Goal: Task Accomplishment & Management: Use online tool/utility

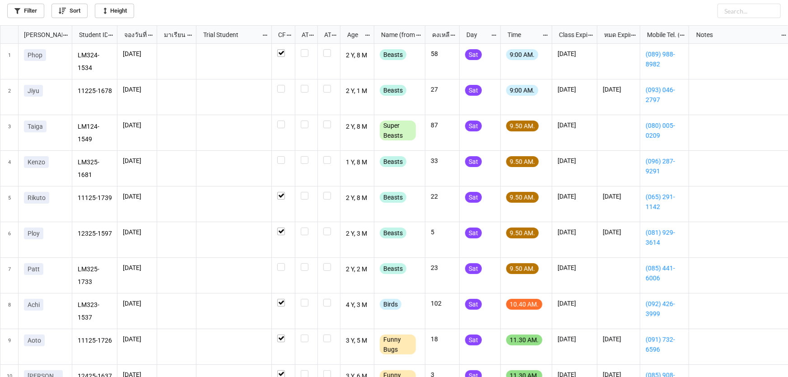
scroll to position [5, 5]
checkbox input "false"
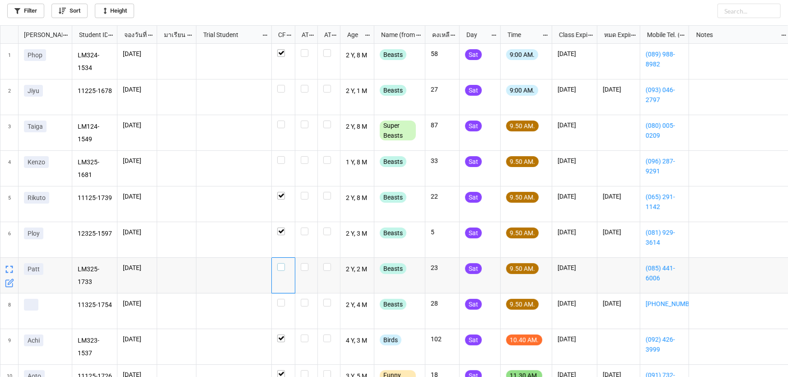
click at [281, 263] on label "grid" at bounding box center [283, 263] width 12 height 0
click at [282, 299] on label "grid" at bounding box center [283, 299] width 12 height 0
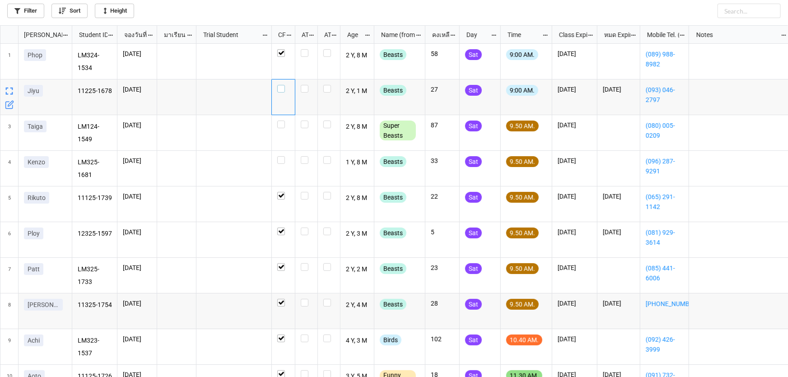
click at [278, 85] on label "grid" at bounding box center [283, 85] width 12 height 0
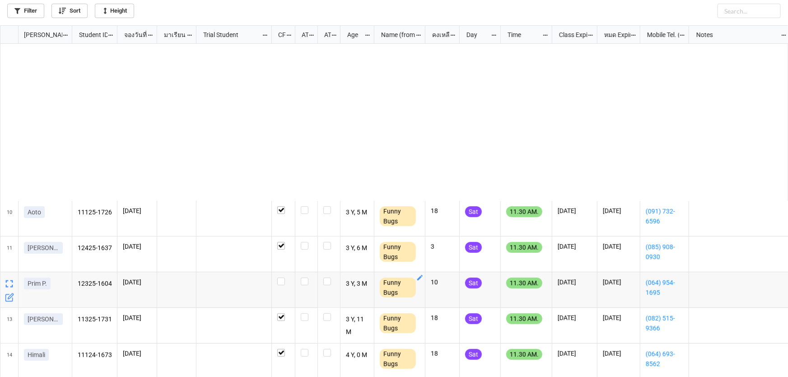
scroll to position [328, 0]
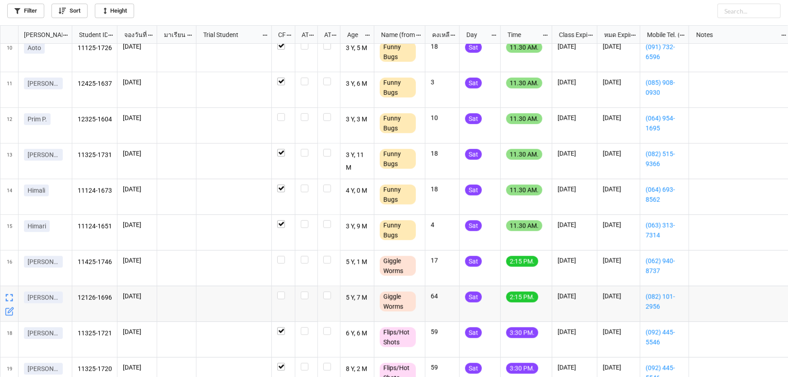
click at [13, 314] on icon "grid" at bounding box center [9, 311] width 9 height 9
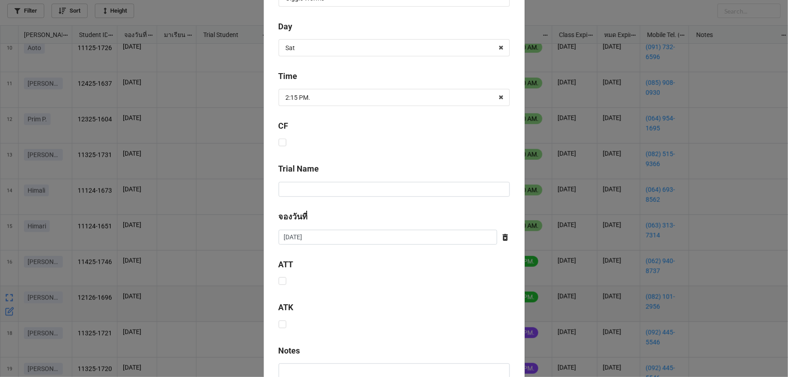
scroll to position [366, 0]
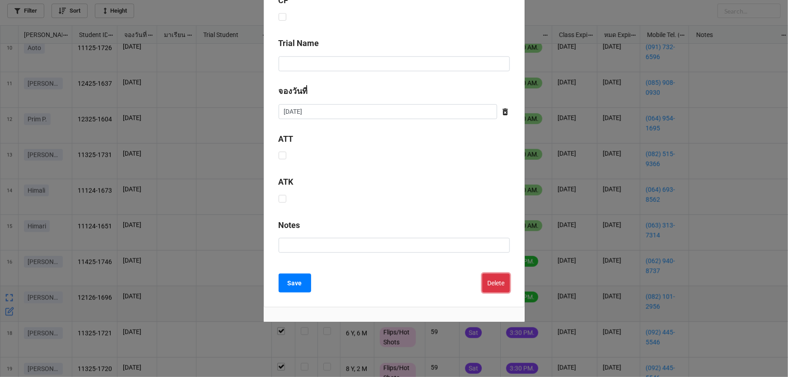
click at [491, 283] on button "Delete" at bounding box center [496, 283] width 28 height 19
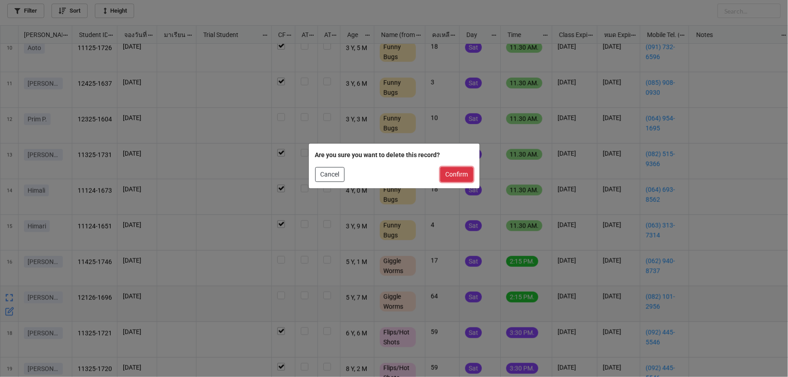
click at [461, 178] on button "Confirm" at bounding box center [456, 174] width 33 height 15
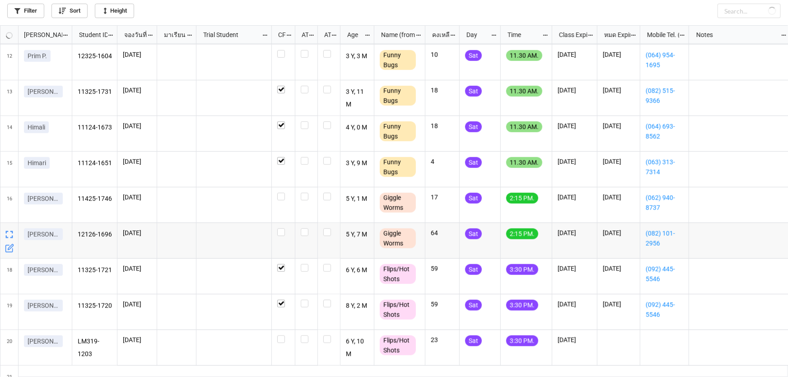
scroll to position [411, 0]
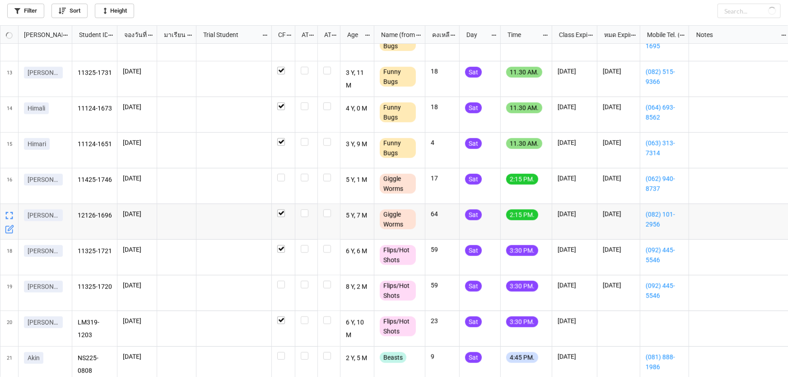
checkbox input "true"
checkbox input "false"
checkbox input "true"
checkbox input "false"
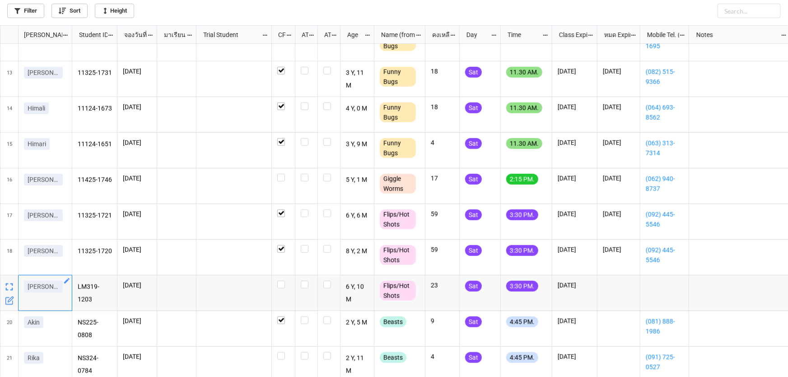
click at [65, 282] on icon "grid" at bounding box center [66, 280] width 5 height 5
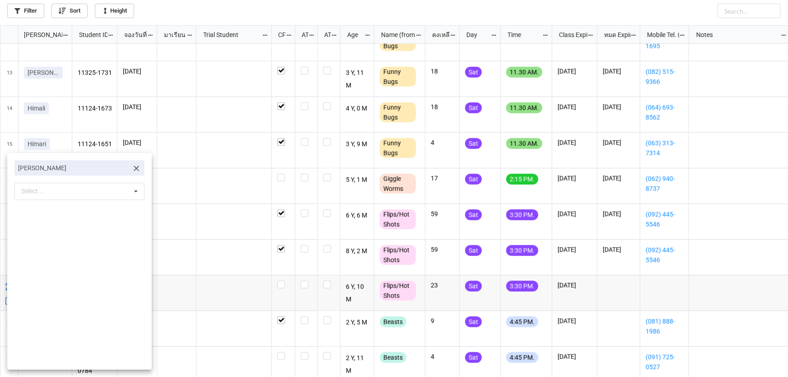
click at [132, 167] on icon at bounding box center [136, 168] width 9 height 9
click at [112, 169] on div "Select ... No results found." at bounding box center [79, 168] width 130 height 17
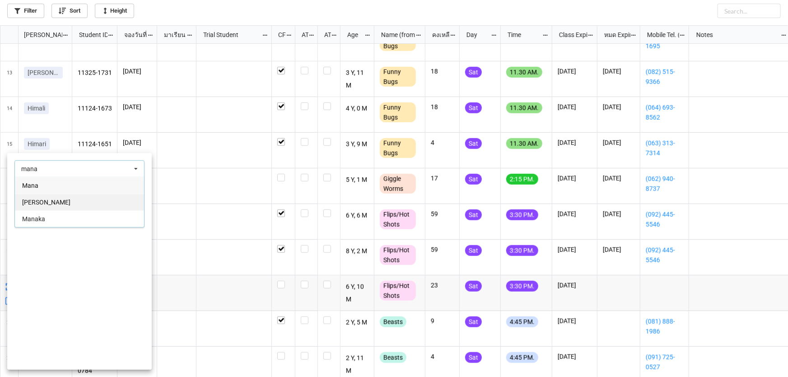
type input "mana"
click at [81, 207] on div "[PERSON_NAME]" at bounding box center [79, 202] width 129 height 17
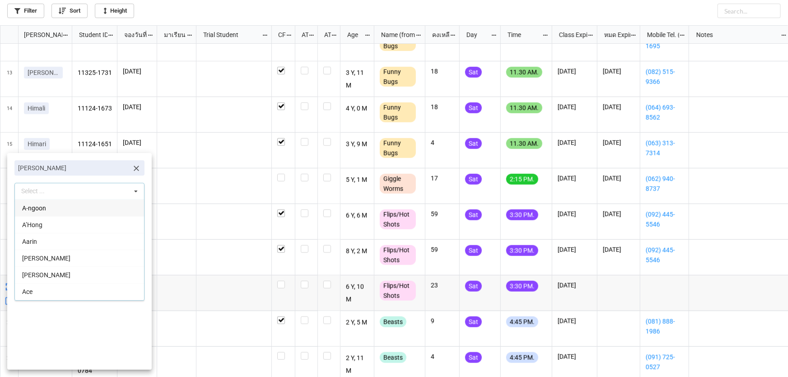
click at [278, 281] on div at bounding box center [394, 188] width 788 height 377
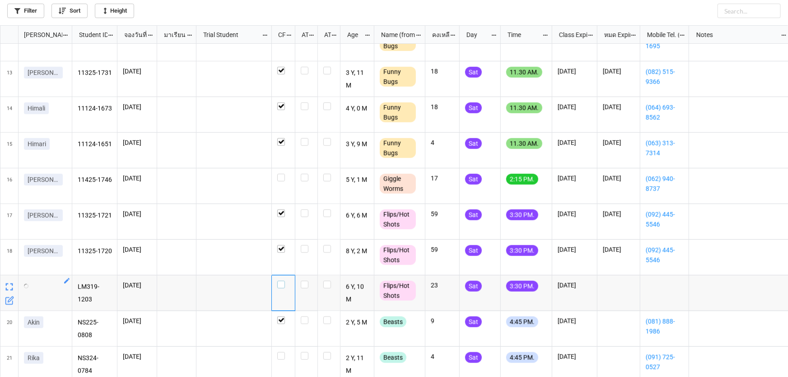
click at [283, 281] on label "grid" at bounding box center [283, 281] width 12 height 0
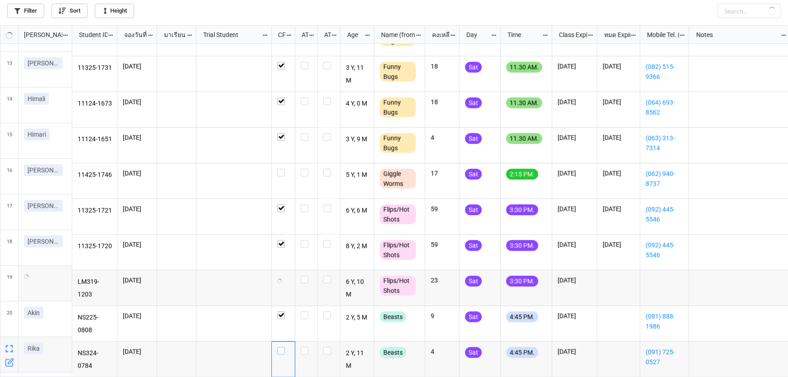
click at [280, 347] on label "grid" at bounding box center [283, 347] width 12 height 0
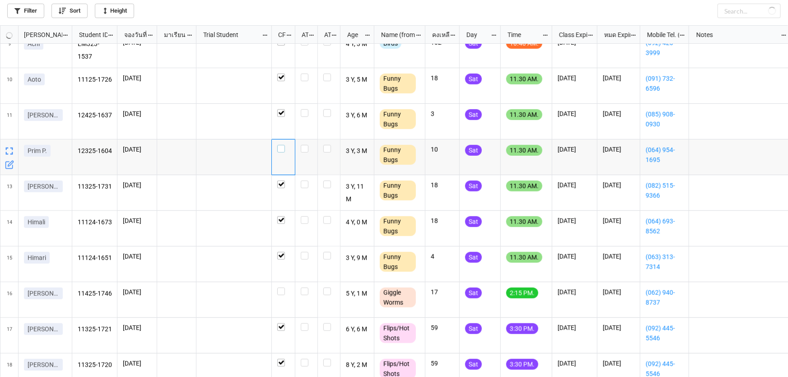
click at [288, 146] on div "grid" at bounding box center [283, 149] width 12 height 8
checkbox input "true"
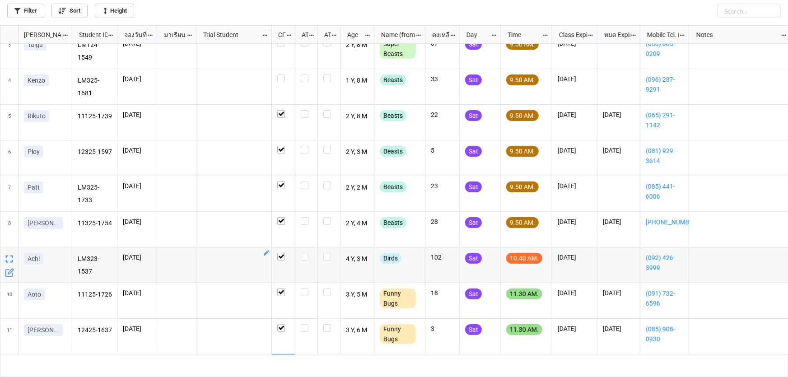
scroll to position [0, 0]
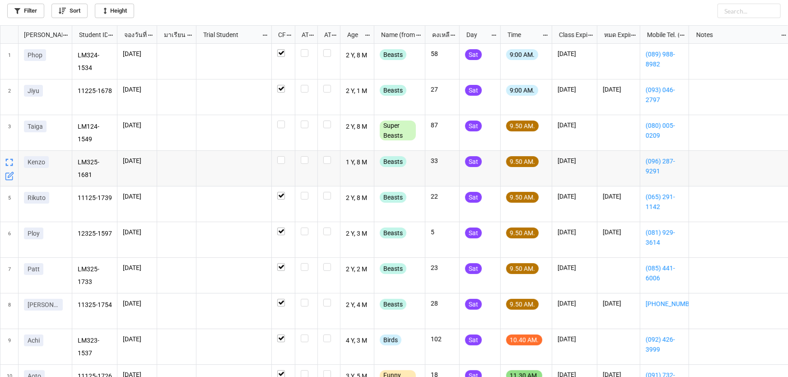
click at [8, 178] on icon "grid" at bounding box center [10, 175] width 5 height 5
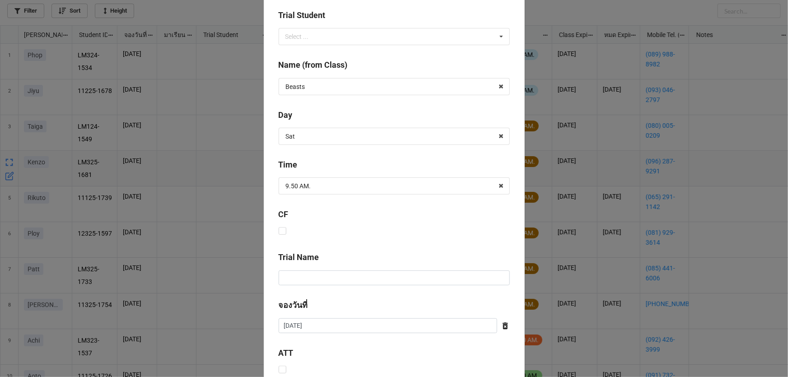
scroll to position [366, 0]
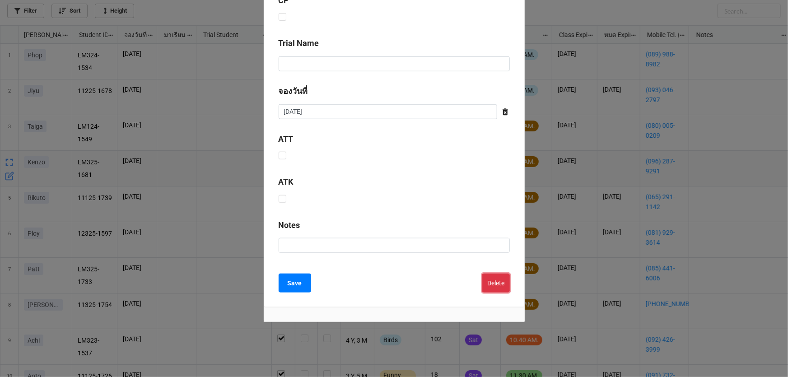
click at [504, 284] on button "Delete" at bounding box center [496, 283] width 28 height 19
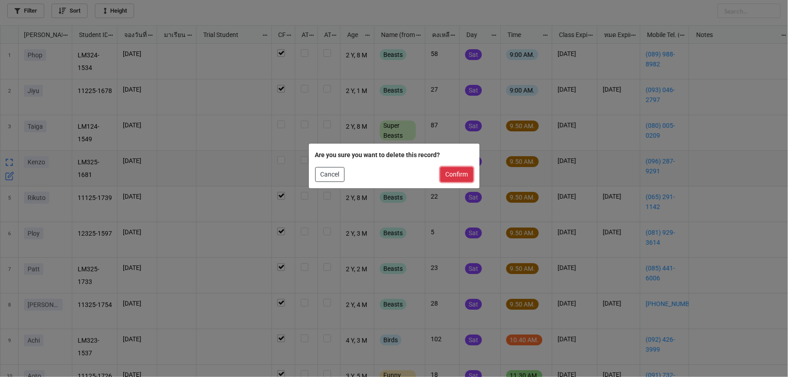
drag, startPoint x: 452, startPoint y: 174, endPoint x: 686, endPoint y: 166, distance: 234.6
click at [453, 174] on button "Confirm" at bounding box center [456, 174] width 33 height 15
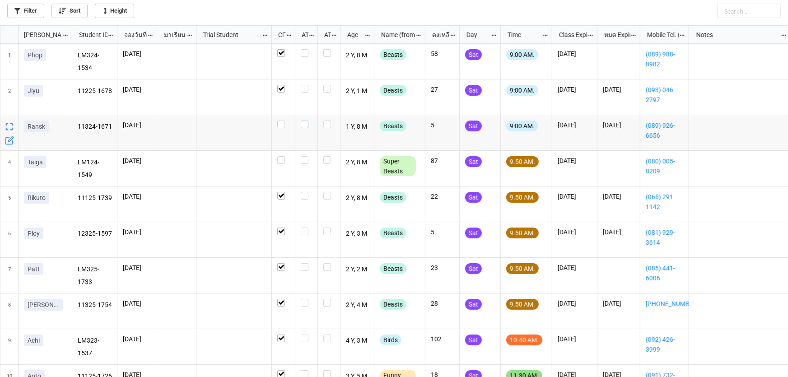
click at [304, 121] on label "grid" at bounding box center [306, 121] width 11 height 0
click at [303, 85] on label "grid" at bounding box center [306, 85] width 11 height 0
click at [307, 49] on label "grid" at bounding box center [306, 49] width 11 height 0
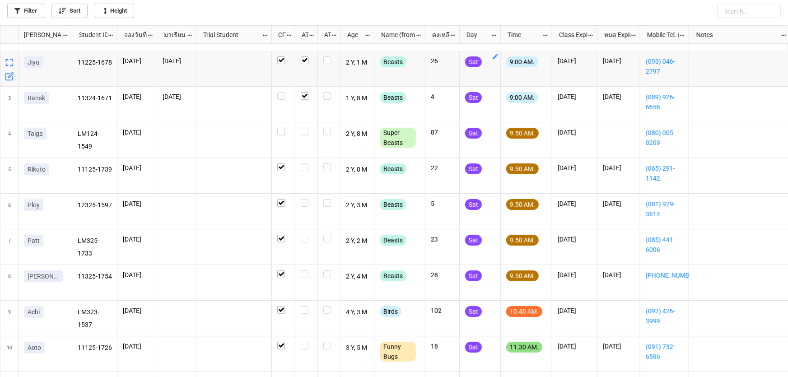
scroll to position [82, 0]
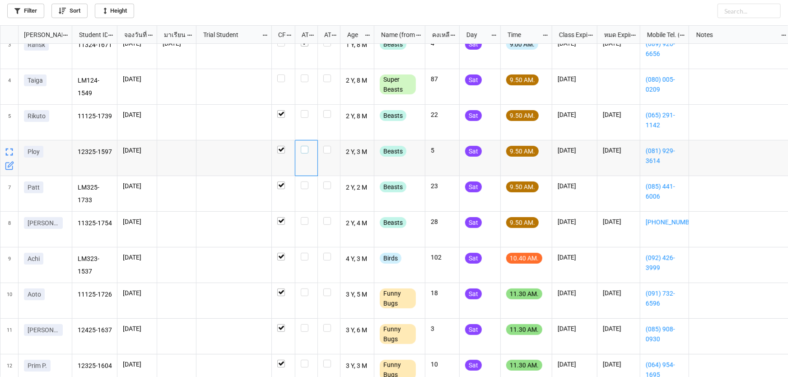
click at [305, 146] on label "grid" at bounding box center [306, 146] width 11 height 0
click at [305, 110] on label "grid" at bounding box center [306, 110] width 11 height 0
click at [308, 110] on label "grid" at bounding box center [306, 110] width 11 height 0
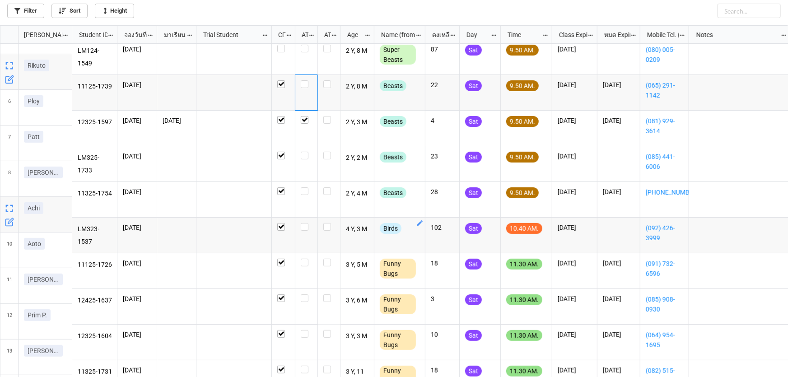
scroll to position [91, 0]
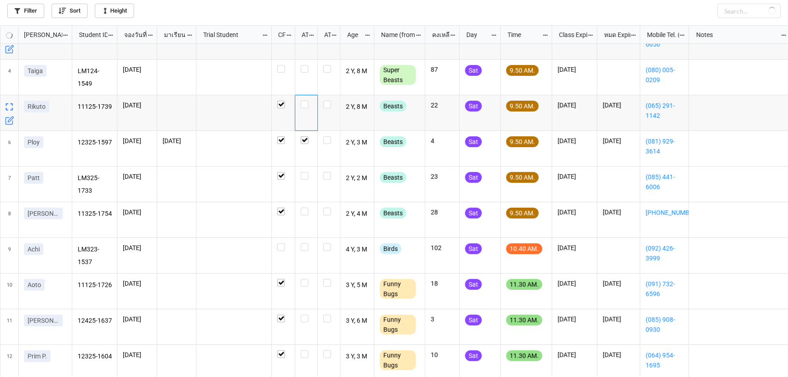
checkbox input "false"
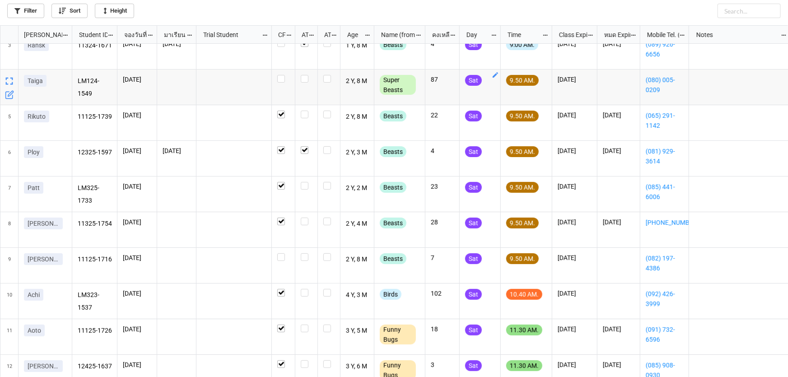
scroll to position [82, 0]
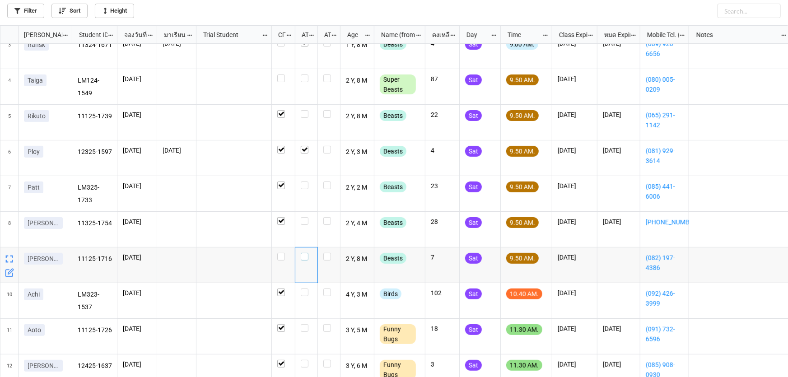
click at [303, 253] on label "grid" at bounding box center [306, 253] width 11 height 0
click at [303, 217] on label "grid" at bounding box center [306, 217] width 11 height 0
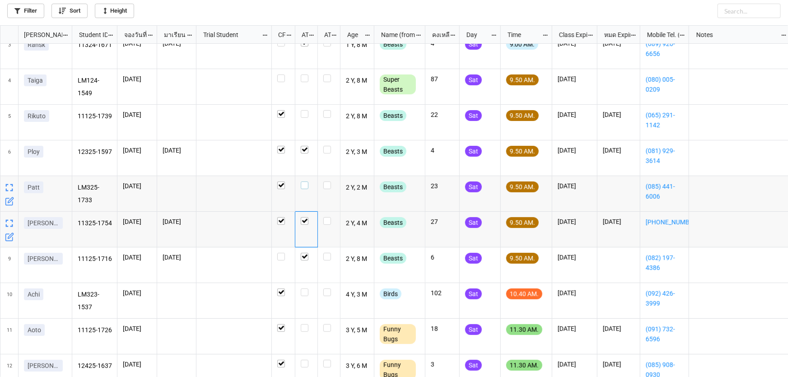
click at [304, 182] on label "grid" at bounding box center [306, 182] width 11 height 0
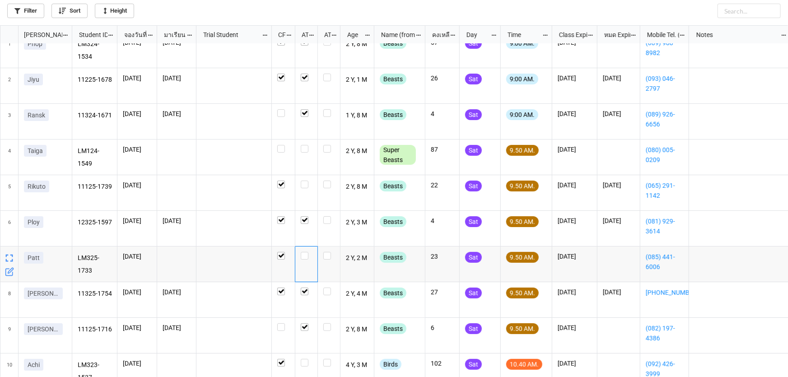
scroll to position [4, 0]
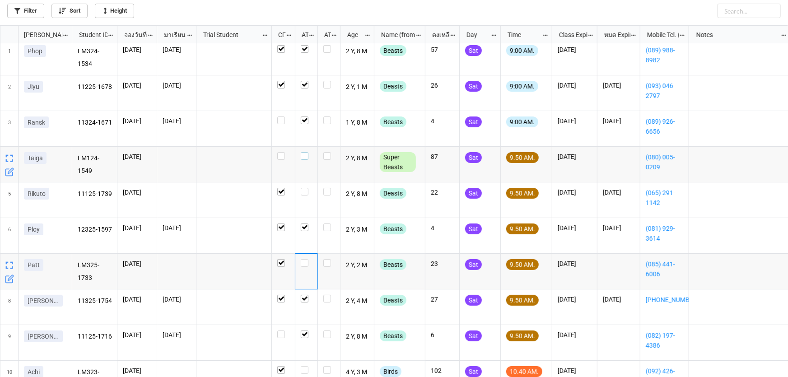
click at [305, 152] on label "grid" at bounding box center [306, 152] width 11 height 0
click at [305, 188] on label "grid" at bounding box center [306, 188] width 11 height 0
click at [303, 259] on label "grid" at bounding box center [306, 259] width 11 height 0
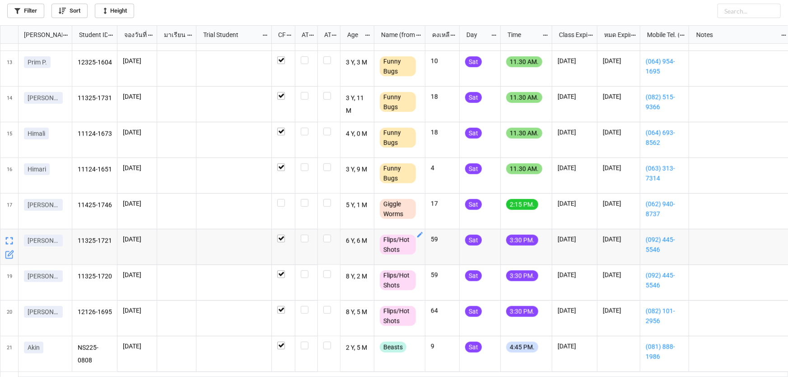
scroll to position [456, 0]
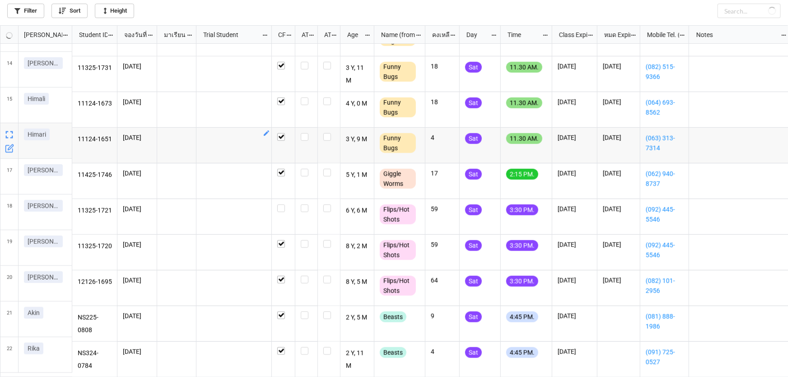
checkbox input "true"
checkbox input "false"
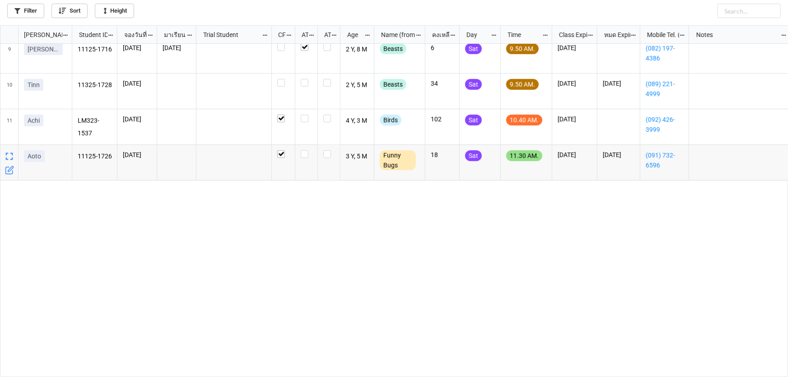
scroll to position [86, 0]
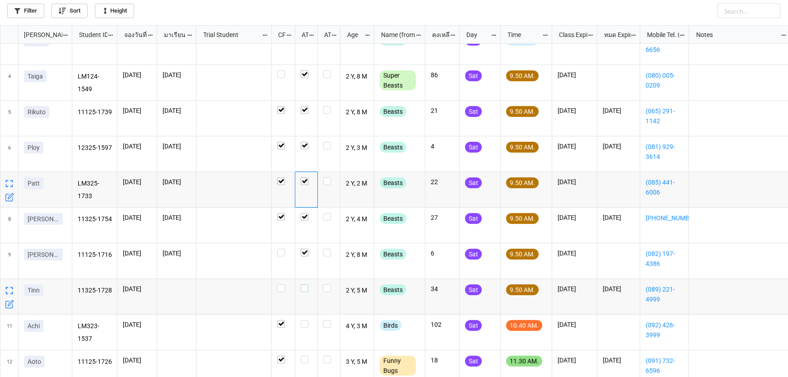
click at [303, 285] on label "grid" at bounding box center [306, 285] width 11 height 0
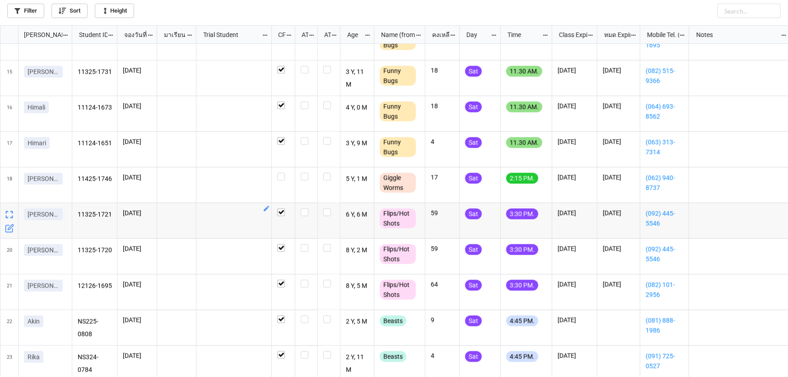
scroll to position [491, 0]
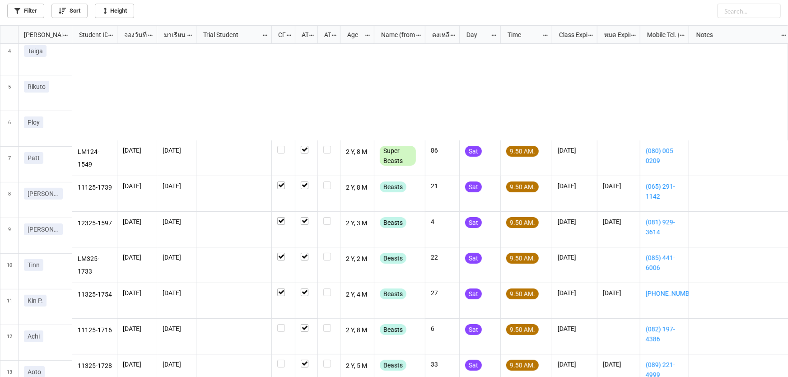
scroll to position [123, 0]
